Goal: Navigation & Orientation: Go to known website

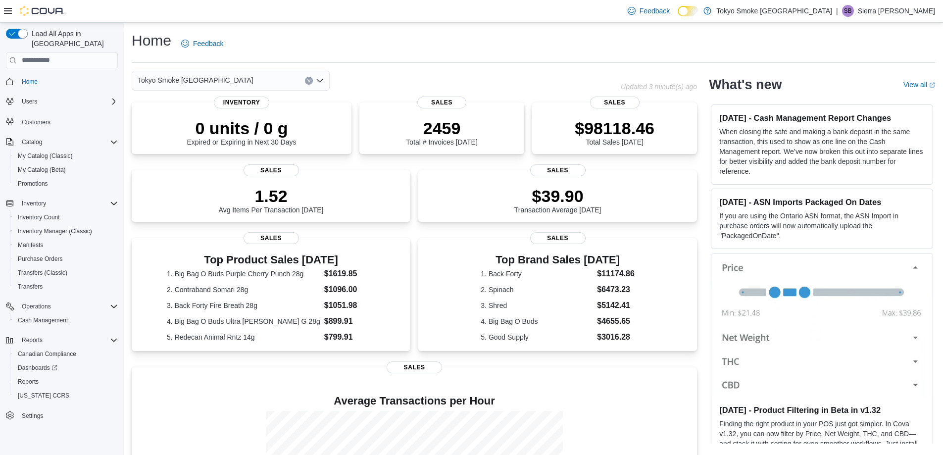
click at [897, 12] on div "| SB Sierra Boire" at bounding box center [885, 11] width 99 height 12
click at [883, 90] on button "Sign Out" at bounding box center [885, 97] width 91 height 16
